Goal: Information Seeking & Learning: Learn about a topic

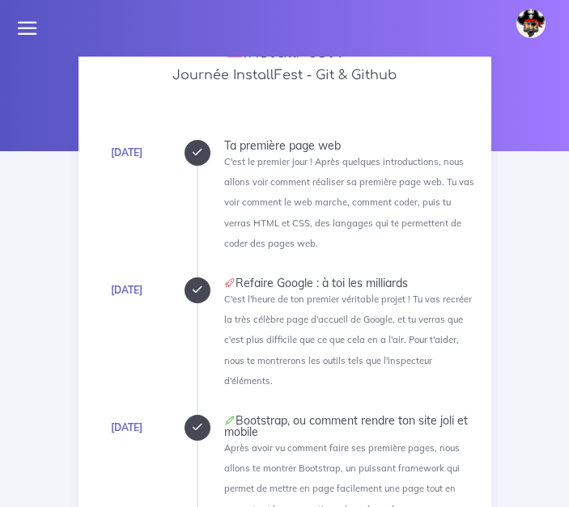
scroll to position [142, 0]
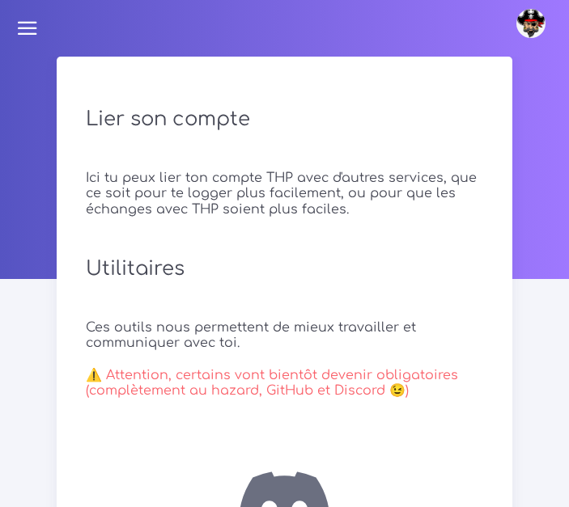
click at [33, 32] on icon at bounding box center [27, 28] width 23 height 23
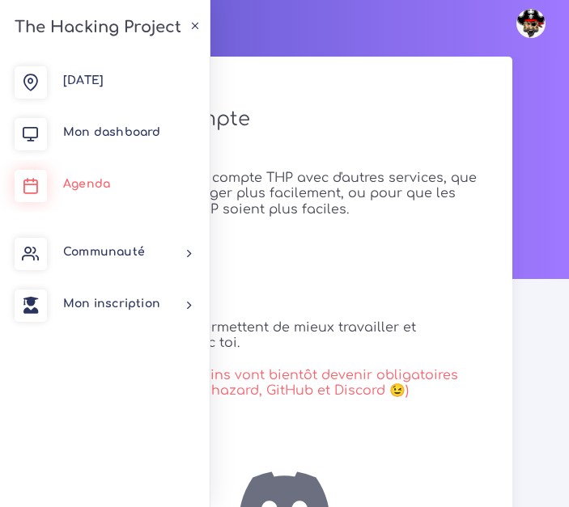
click at [101, 185] on span "Agenda" at bounding box center [86, 184] width 47 height 12
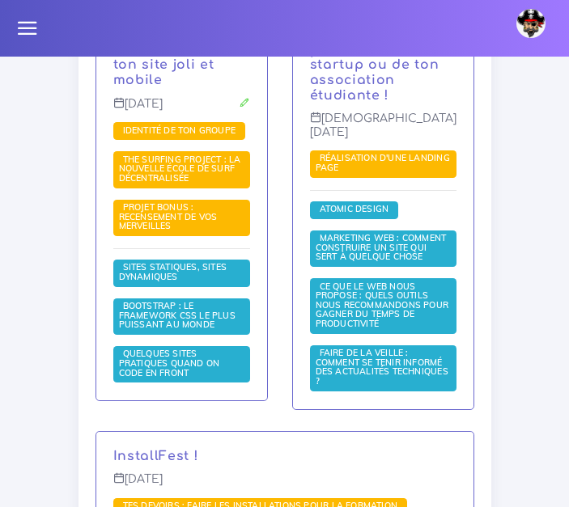
scroll to position [1049, 0]
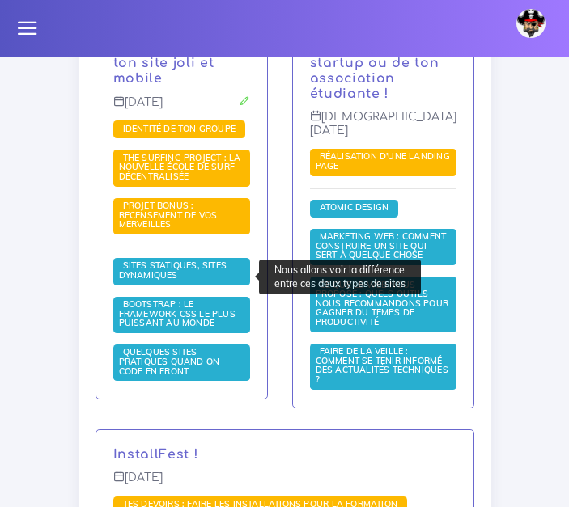
click at [202, 271] on span "Sites statiques, sites dynamiques" at bounding box center [173, 270] width 108 height 21
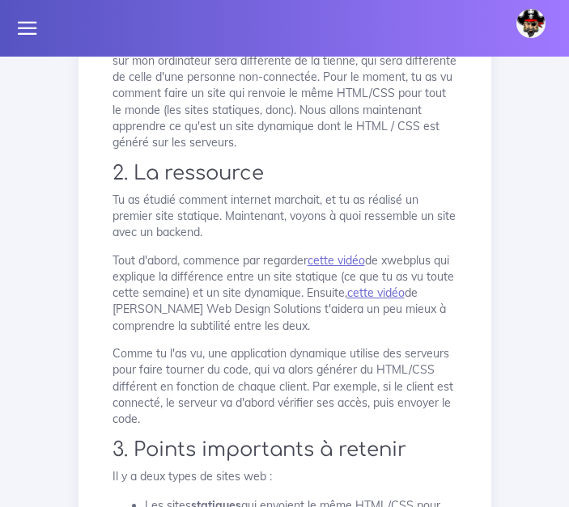
scroll to position [324, 0]
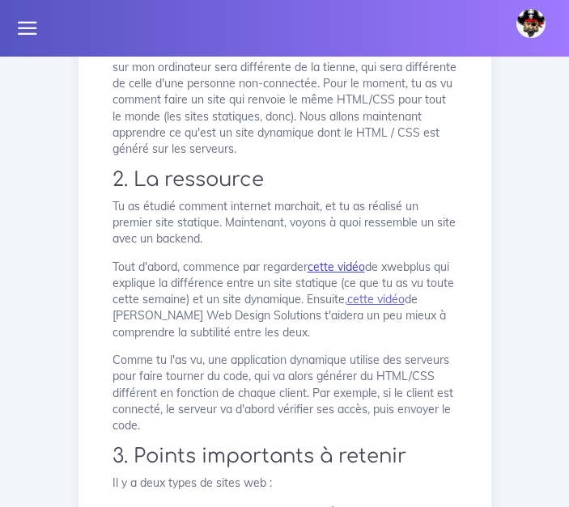
click at [332, 273] on link "cette vidéo" at bounding box center [335, 267] width 57 height 15
